Goal: Transaction & Acquisition: Purchase product/service

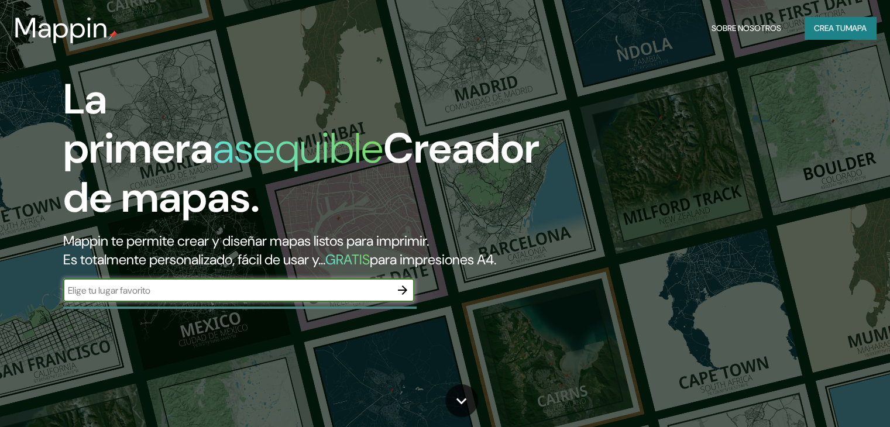
click at [297, 297] on input "text" at bounding box center [227, 290] width 328 height 13
type input "av [PERSON_NAME] peru"
click at [828, 22] on font "Crea tu" at bounding box center [830, 27] width 32 height 15
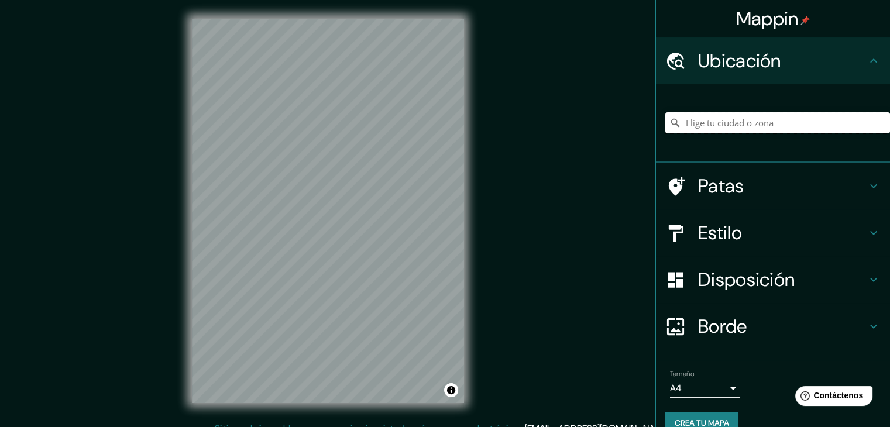
click at [726, 128] on input "Elige tu ciudad o zona" at bounding box center [778, 122] width 225 height 21
click at [704, 109] on div "Chiclayo, Departamento de [GEOGRAPHIC_DATA], [GEOGRAPHIC_DATA]" at bounding box center [778, 123] width 225 height 59
click at [721, 122] on input "Chiclayo, Departamento de [GEOGRAPHIC_DATA], [GEOGRAPHIC_DATA]" at bounding box center [778, 122] width 225 height 21
drag, startPoint x: 717, startPoint y: 118, endPoint x: 899, endPoint y: 102, distance: 182.8
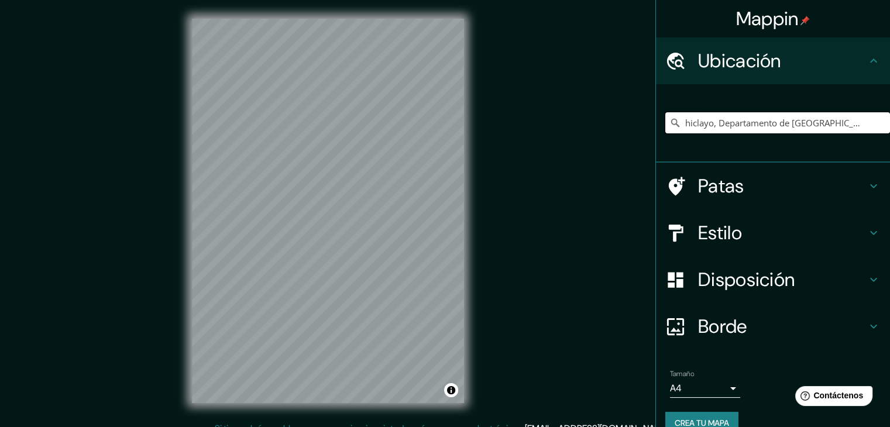
click at [890, 102] on html "Mappin Ubicación Chiclayo, [GEOGRAPHIC_DATA], [GEOGRAPHIC_DATA] Patas Estilo Di…" at bounding box center [445, 213] width 890 height 427
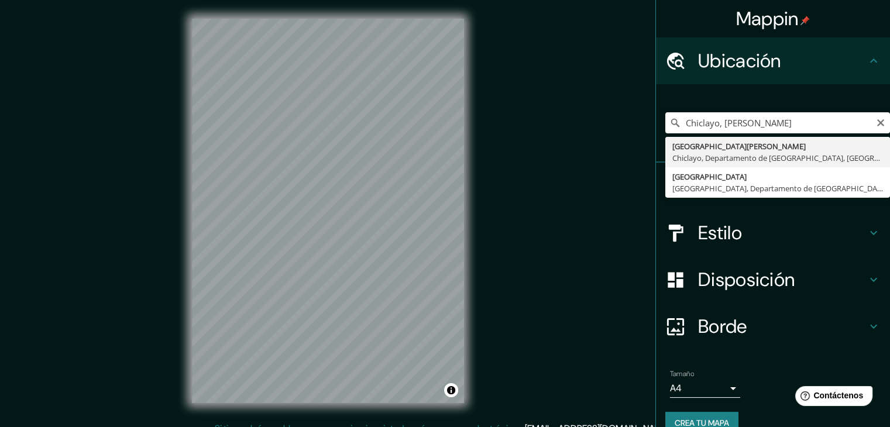
type input "[GEOGRAPHIC_DATA][PERSON_NAME], [GEOGRAPHIC_DATA], [GEOGRAPHIC_DATA], [GEOGRAPH…"
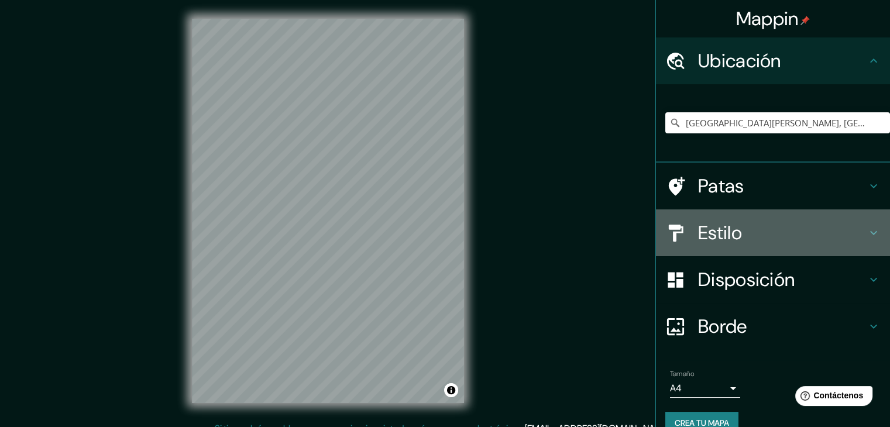
click at [734, 235] on font "Estilo" at bounding box center [720, 233] width 44 height 25
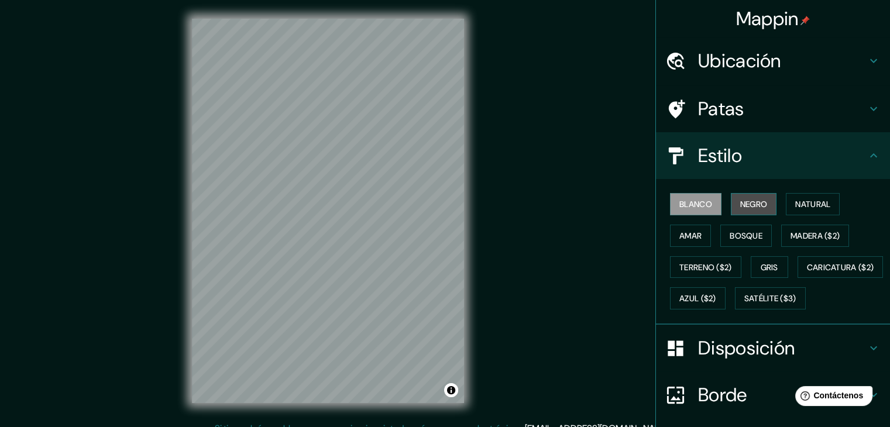
click at [742, 206] on font "Negro" at bounding box center [755, 204] width 28 height 11
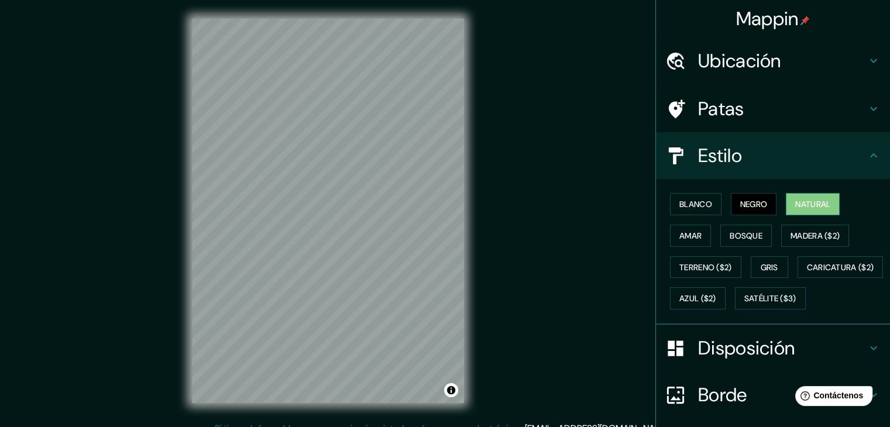
click at [796, 203] on font "Natural" at bounding box center [813, 204] width 35 height 11
click at [685, 237] on font "Amar" at bounding box center [691, 236] width 22 height 11
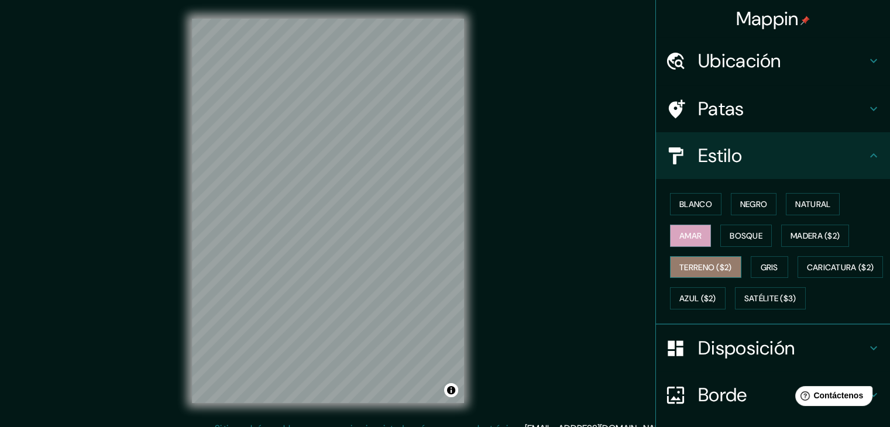
click at [708, 268] on font "Terreno ($2)" at bounding box center [706, 267] width 53 height 11
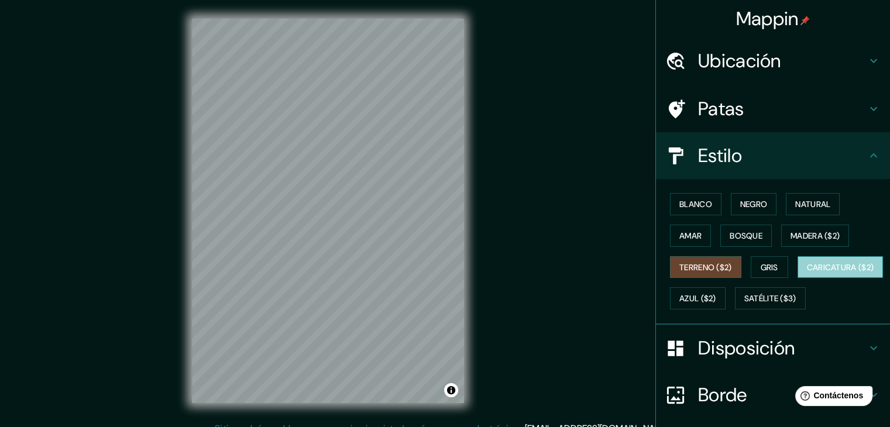
click at [807, 273] on font "Caricatura ($2)" at bounding box center [840, 267] width 67 height 11
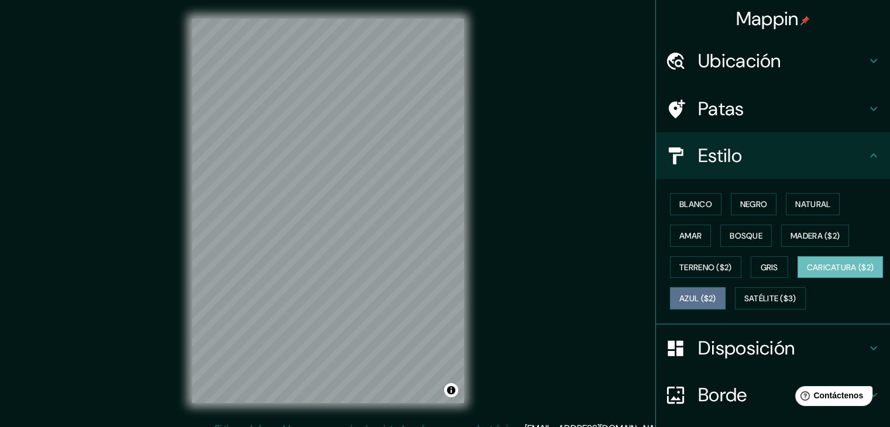
click at [717, 298] on font "Azul ($2)" at bounding box center [698, 299] width 37 height 11
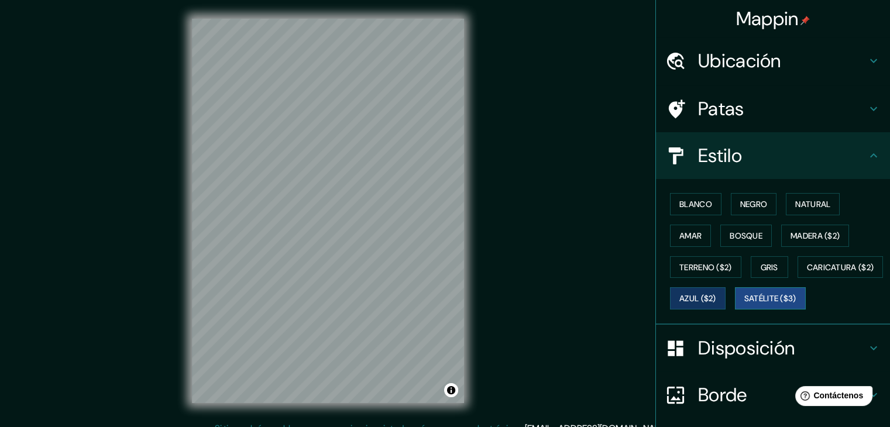
click at [745, 306] on font "Satélite ($3)" at bounding box center [771, 298] width 52 height 15
click at [695, 202] on font "Blanco" at bounding box center [696, 204] width 33 height 11
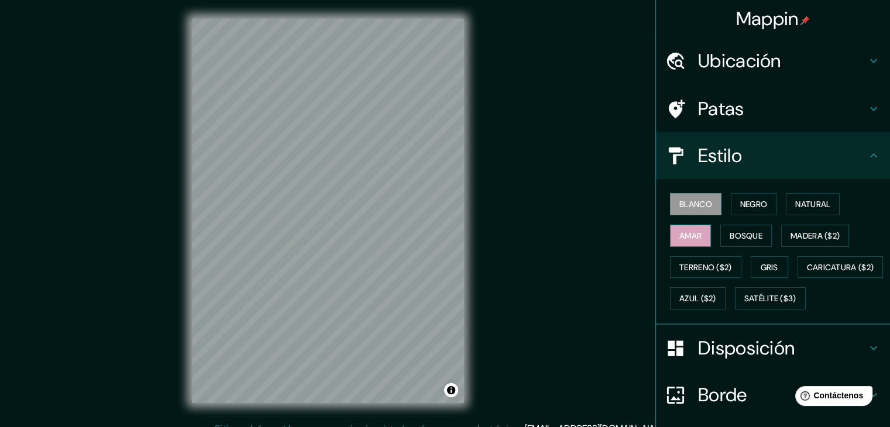
click at [691, 231] on font "Amar" at bounding box center [691, 236] width 22 height 11
click at [743, 197] on font "Negro" at bounding box center [755, 204] width 28 height 15
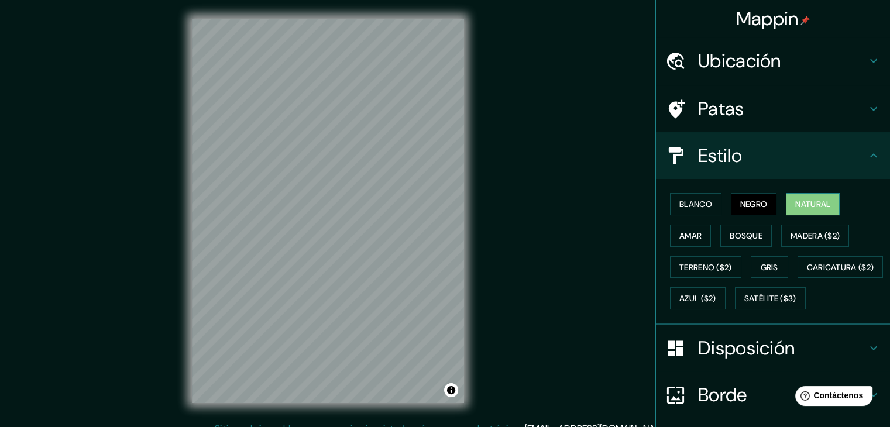
click at [787, 205] on button "Natural" at bounding box center [813, 204] width 54 height 22
click at [775, 270] on button "Gris" at bounding box center [769, 267] width 37 height 22
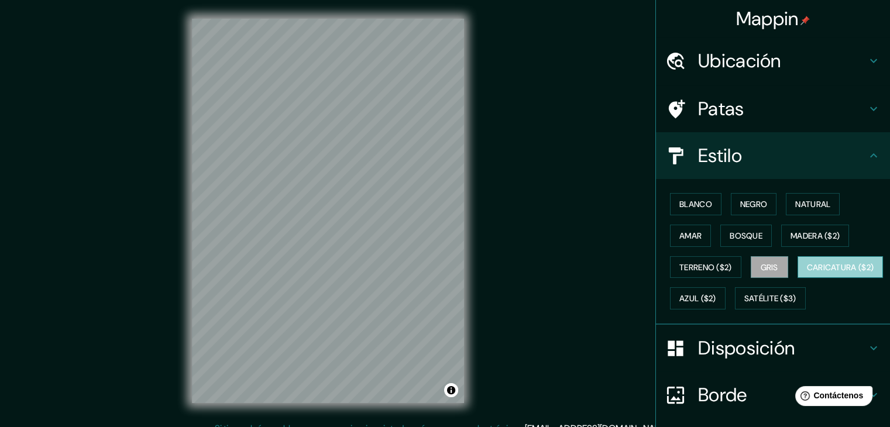
click at [807, 273] on font "Caricatura ($2)" at bounding box center [840, 267] width 67 height 11
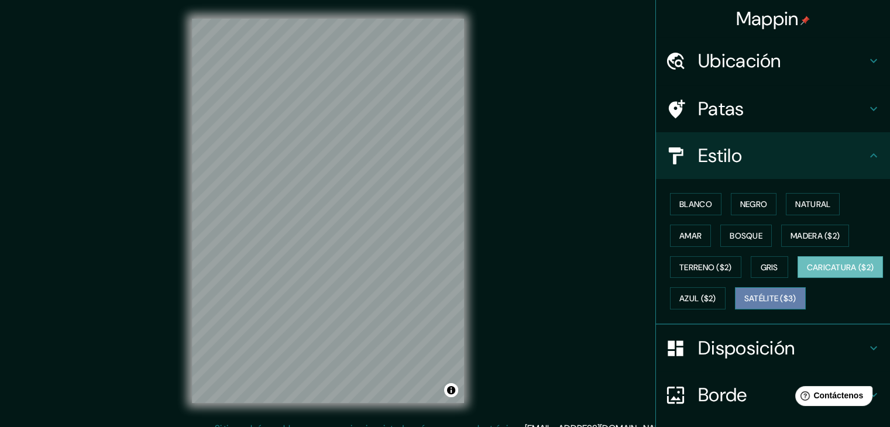
click at [745, 304] on font "Satélite ($3)" at bounding box center [771, 299] width 52 height 11
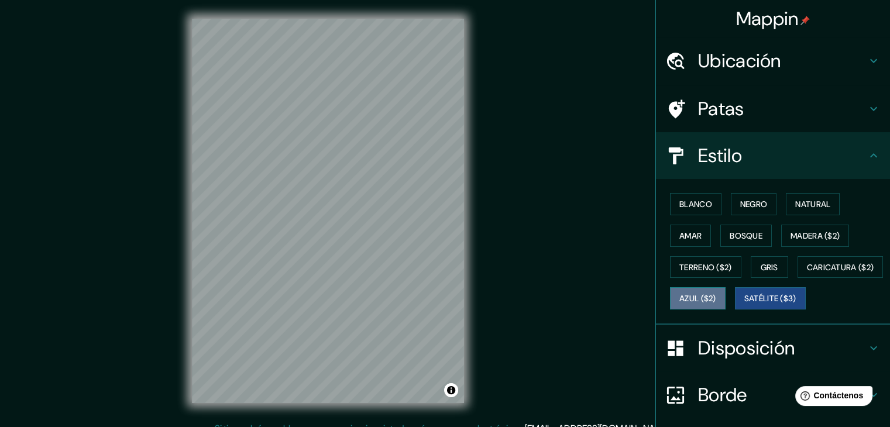
click at [717, 291] on font "Azul ($2)" at bounding box center [698, 298] width 37 height 15
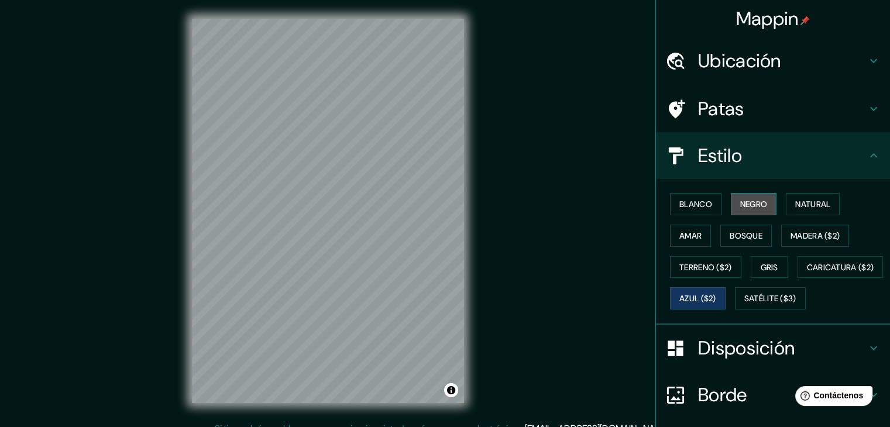
click at [731, 209] on button "Negro" at bounding box center [754, 204] width 46 height 22
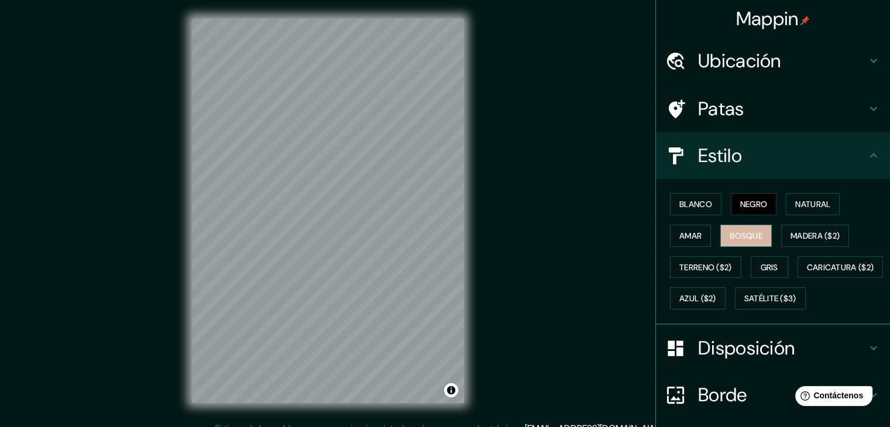
click at [733, 235] on font "Bosque" at bounding box center [746, 236] width 33 height 11
click at [680, 204] on font "Blanco" at bounding box center [696, 204] width 33 height 11
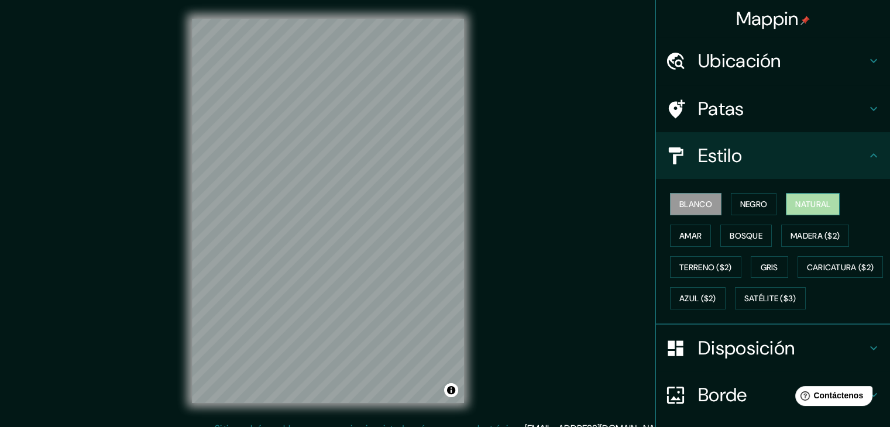
click at [787, 202] on button "Natural" at bounding box center [813, 204] width 54 height 22
click at [683, 239] on font "Amar" at bounding box center [691, 236] width 22 height 11
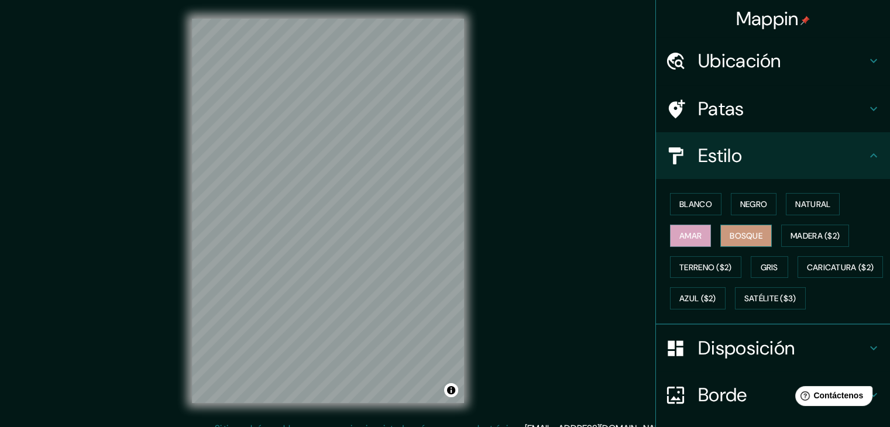
click at [721, 238] on button "Bosque" at bounding box center [747, 236] width 52 height 22
click at [807, 273] on font "Caricatura ($2)" at bounding box center [840, 267] width 67 height 11
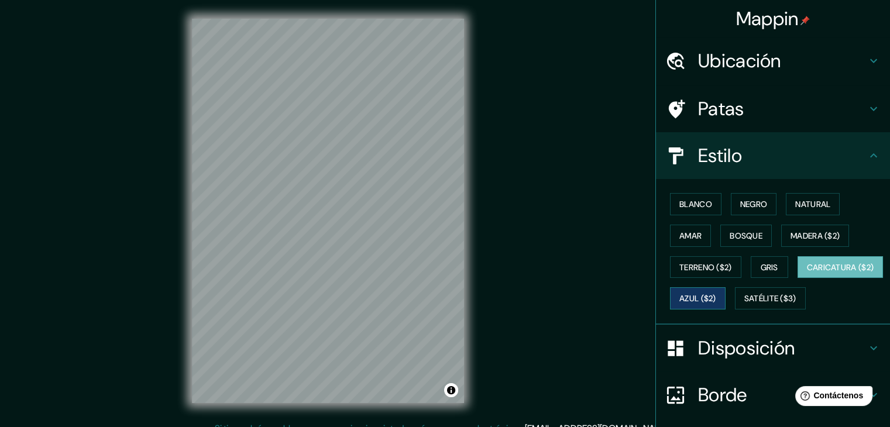
click at [717, 294] on font "Azul ($2)" at bounding box center [698, 299] width 37 height 11
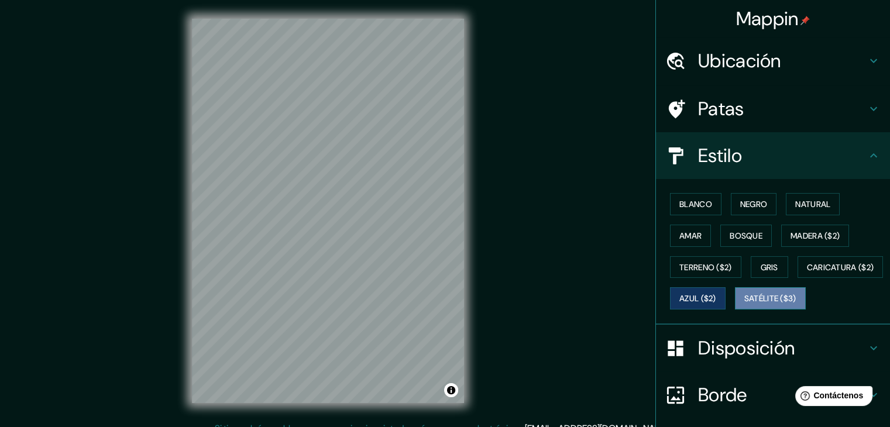
click at [735, 310] on button "Satélite ($3)" at bounding box center [770, 298] width 71 height 22
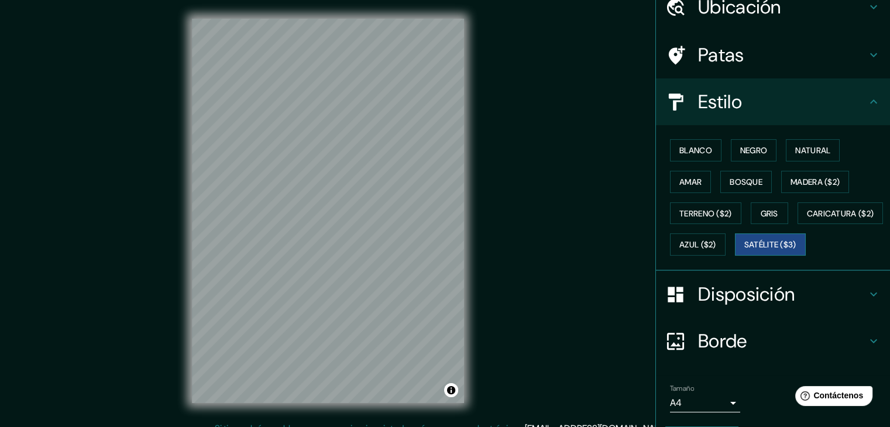
scroll to position [59, 0]
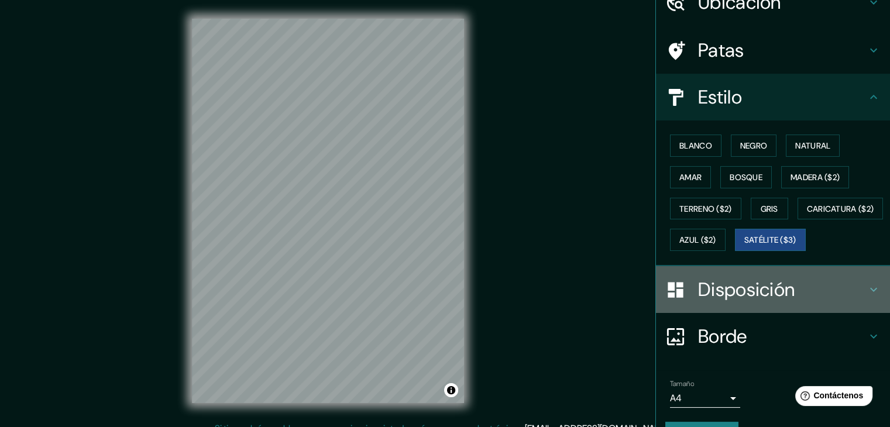
click at [719, 302] on font "Disposición" at bounding box center [746, 289] width 97 height 25
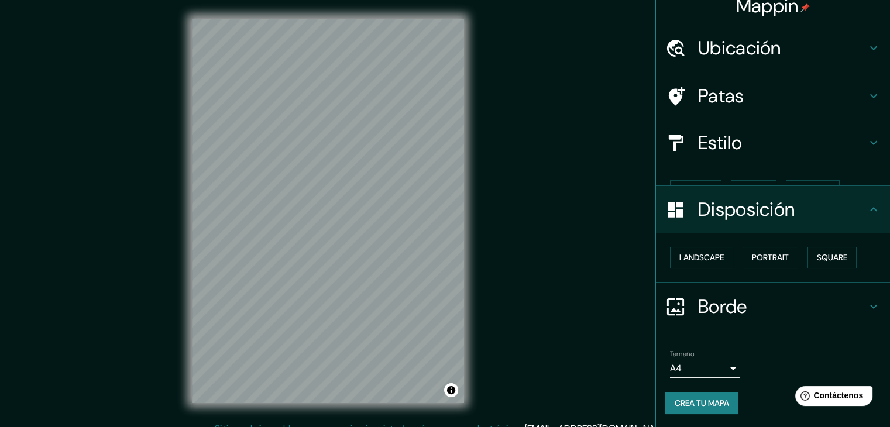
scroll to position [0, 0]
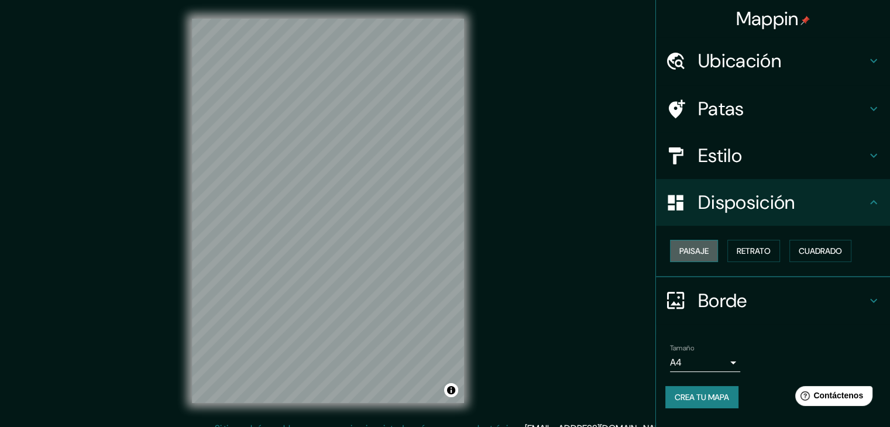
click at [705, 244] on font "Paisaje" at bounding box center [694, 251] width 29 height 15
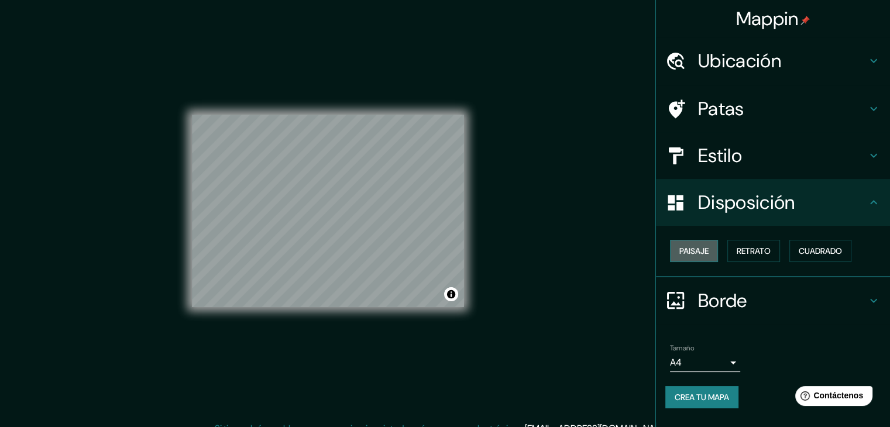
click at [705, 240] on button "Paisaje" at bounding box center [694, 251] width 48 height 22
click at [752, 244] on font "Retrato" at bounding box center [754, 251] width 34 height 15
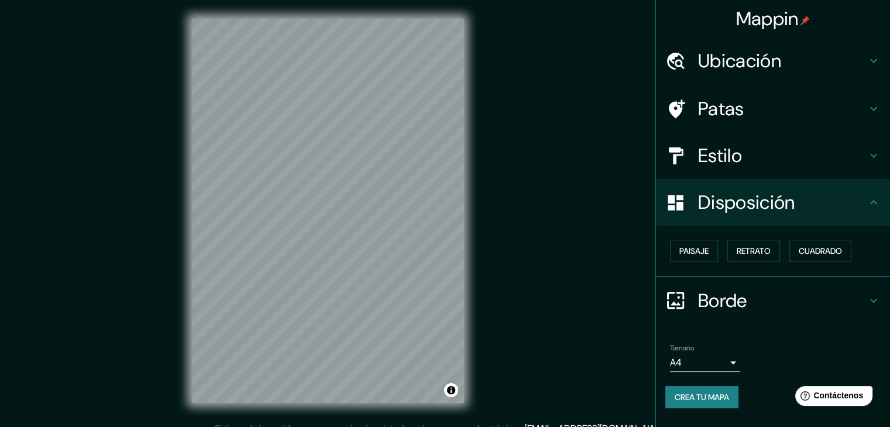
click at [760, 206] on font "Disposición" at bounding box center [746, 202] width 97 height 25
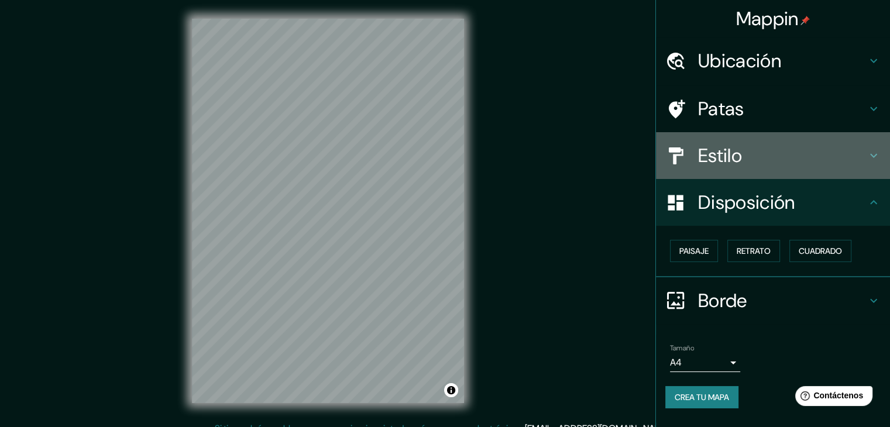
click at [752, 164] on h4 "Estilo" at bounding box center [782, 155] width 169 height 23
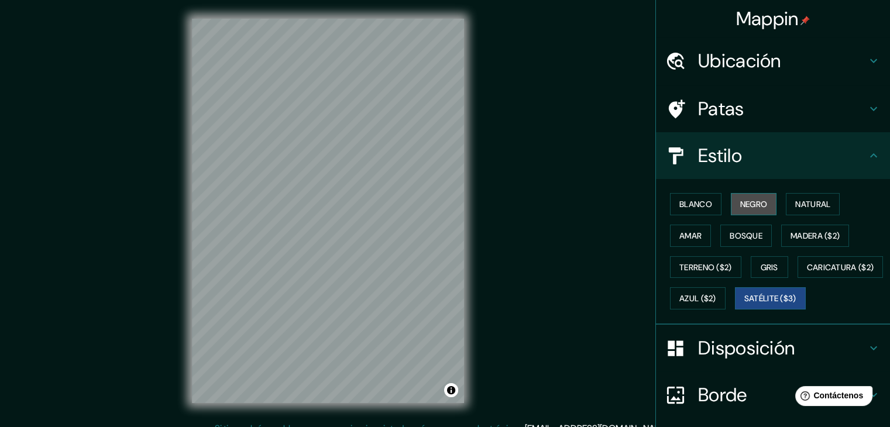
click at [741, 203] on font "Negro" at bounding box center [755, 204] width 28 height 11
click at [749, 119] on h4 "Patas" at bounding box center [782, 108] width 169 height 23
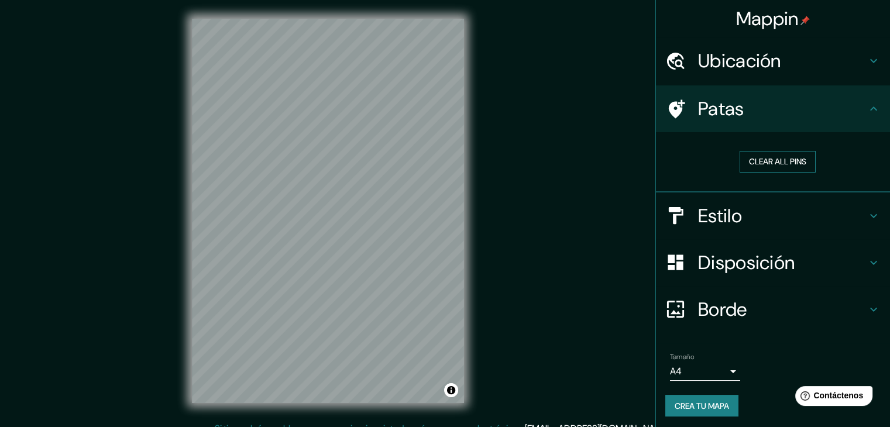
click at [760, 155] on button "Clear all pins" at bounding box center [778, 162] width 76 height 22
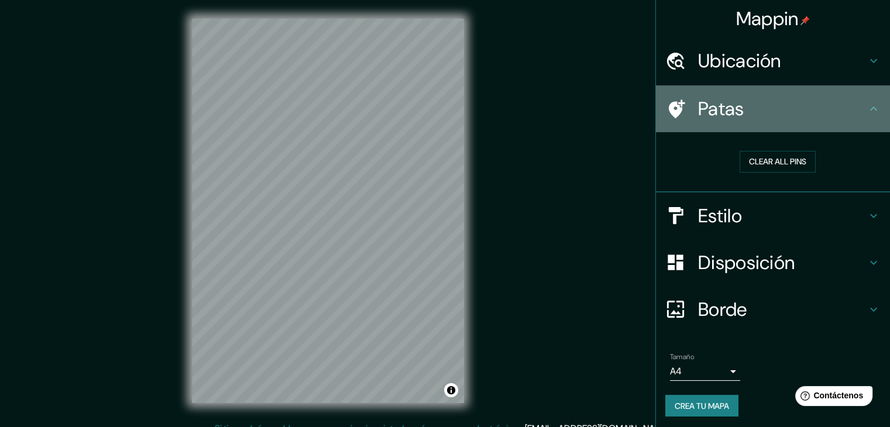
click at [799, 117] on h4 "Patas" at bounding box center [782, 108] width 169 height 23
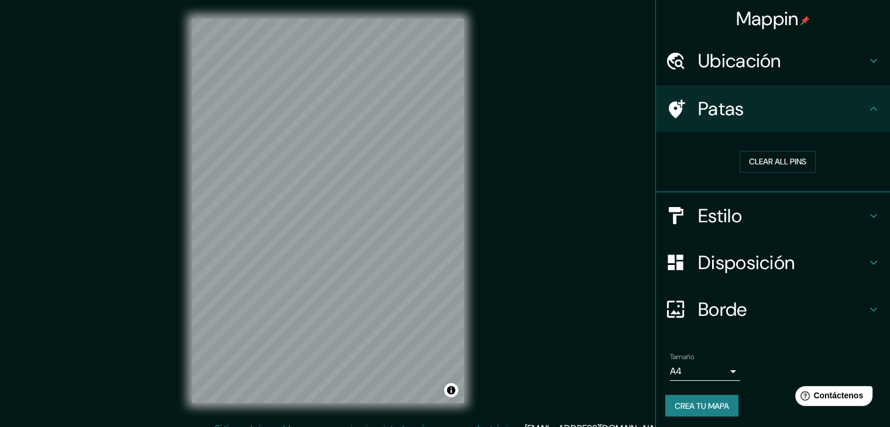
click at [746, 214] on h4 "Estilo" at bounding box center [782, 215] width 169 height 23
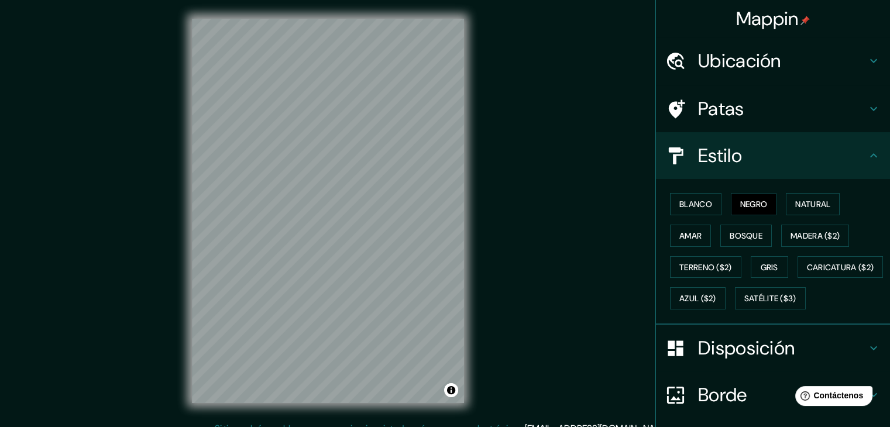
click at [768, 231] on div "Blanco Negro Natural Amar Bosque Madera ($2) Terreno ($2) Gris Caricatura ($2) …" at bounding box center [778, 252] width 225 height 126
click at [742, 238] on font "Bosque" at bounding box center [746, 236] width 33 height 11
click at [753, 194] on button "Negro" at bounding box center [754, 204] width 46 height 22
click at [680, 209] on font "Blanco" at bounding box center [696, 204] width 33 height 15
click at [741, 205] on font "Negro" at bounding box center [755, 204] width 28 height 11
